Goal: Navigation & Orientation: Find specific page/section

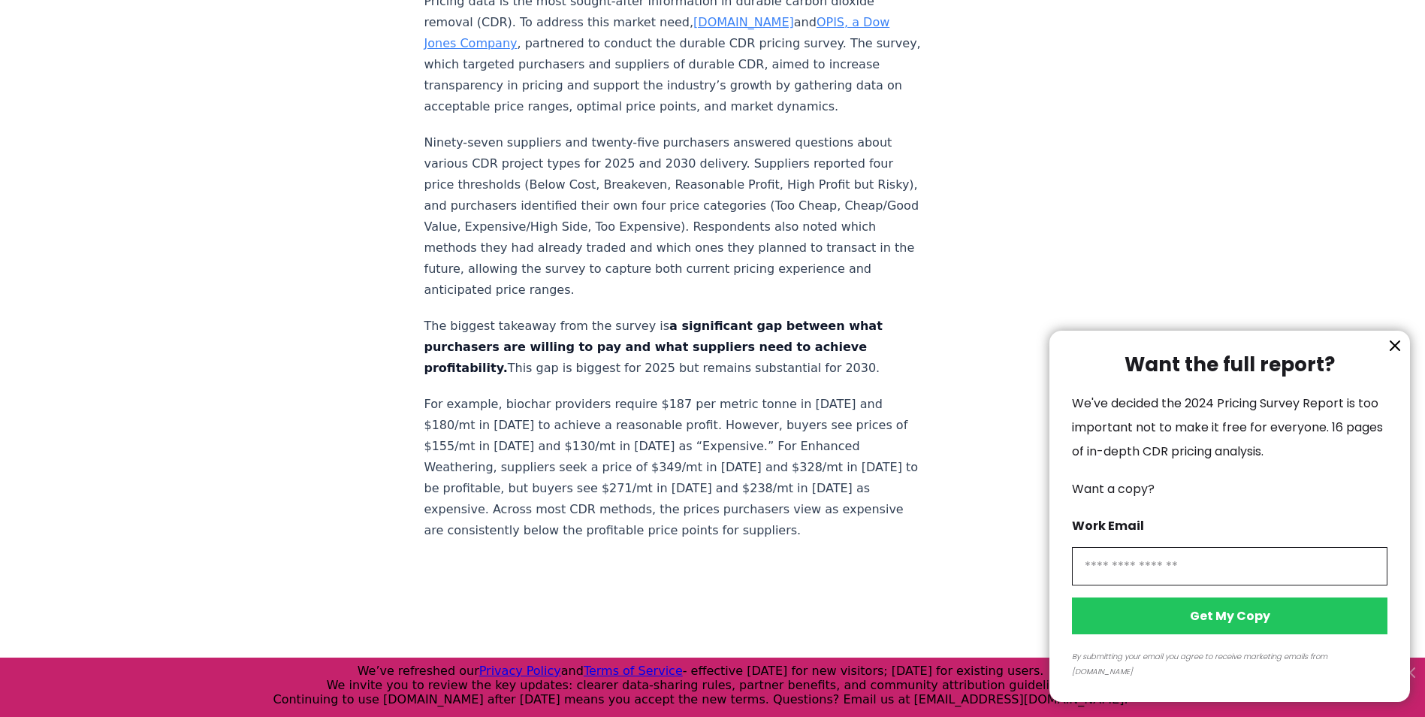
scroll to position [526, 0]
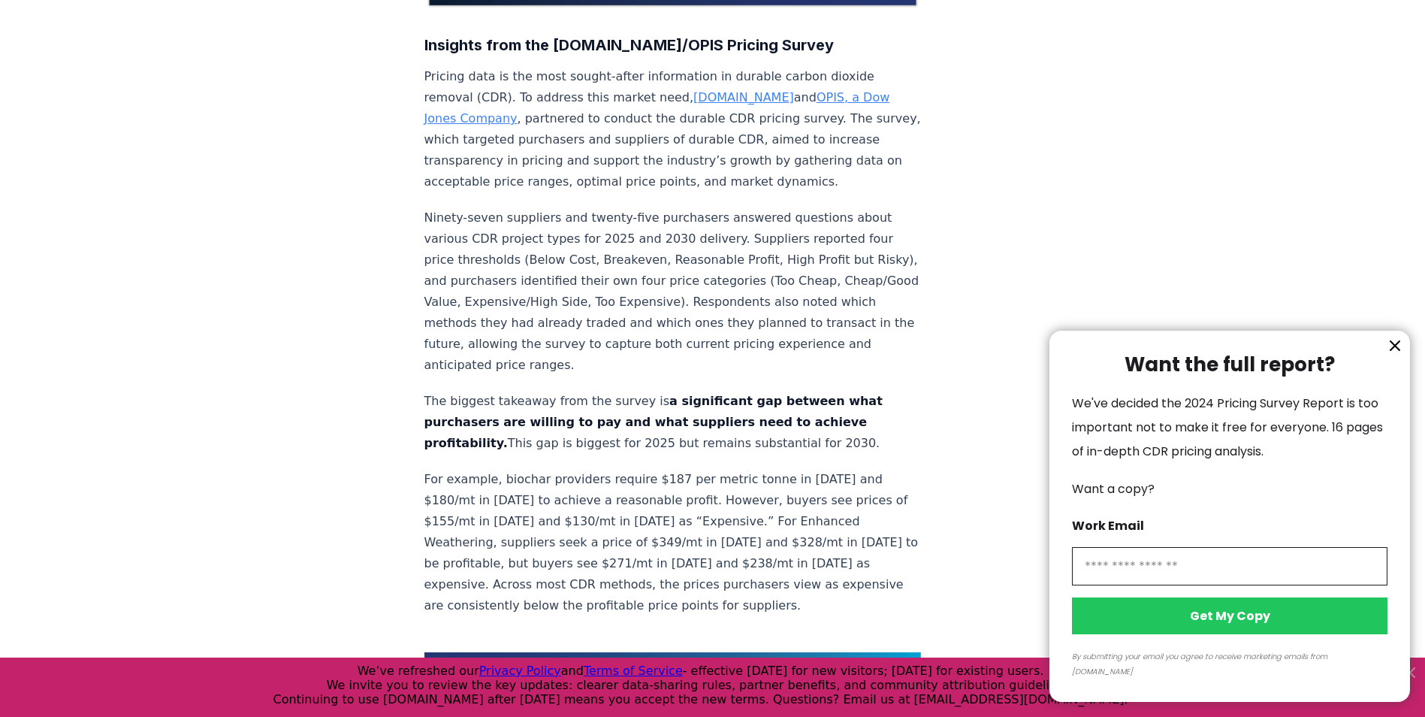
click at [1390, 355] on icon "information" at bounding box center [1395, 346] width 18 height 18
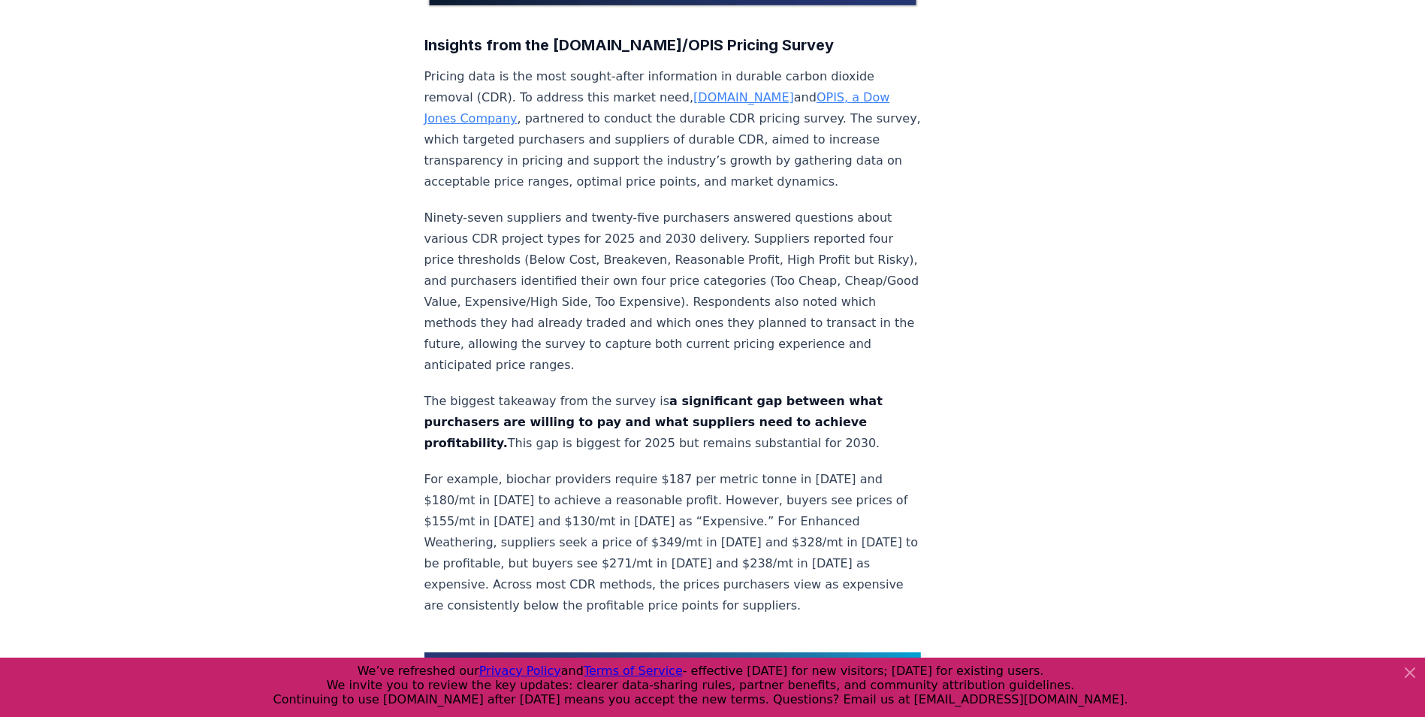
click at [1406, 672] on icon at bounding box center [1410, 672] width 18 height 18
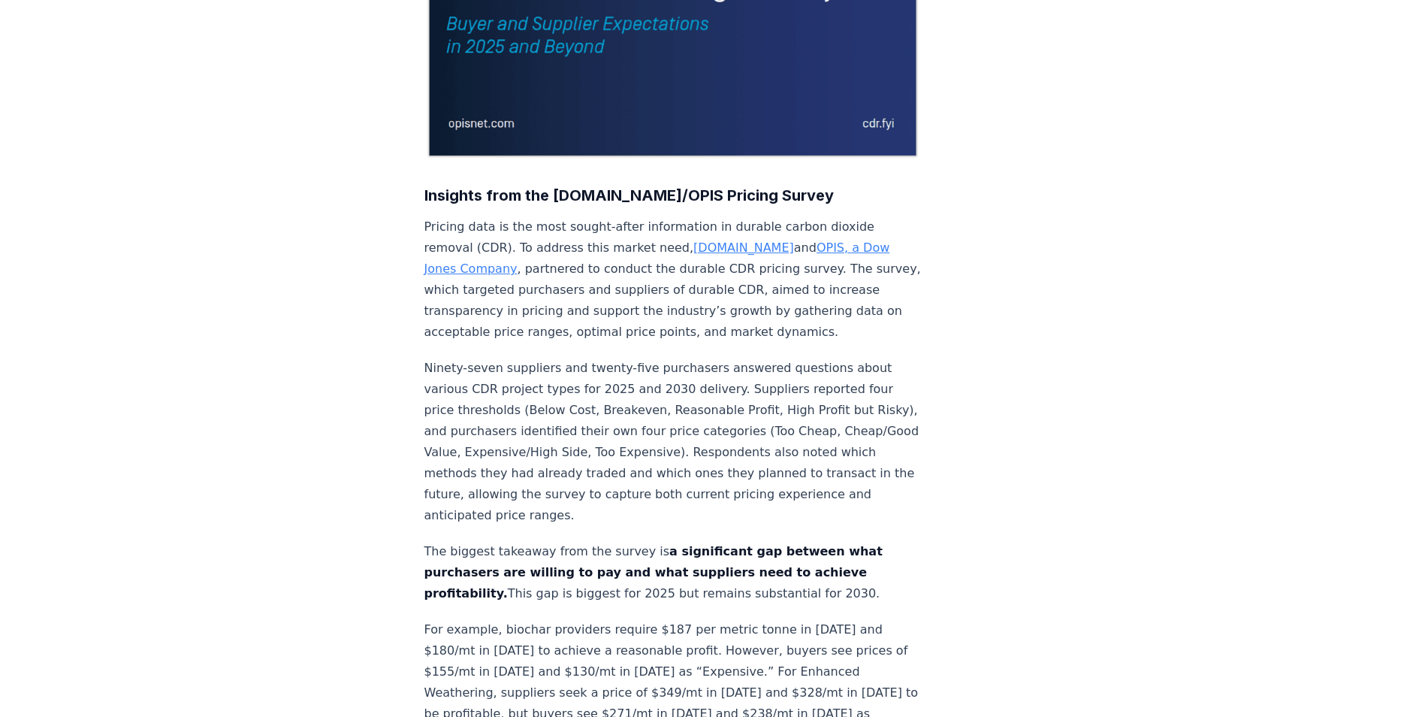
scroll to position [451, 0]
